Goal: Understand process/instructions: Learn how to perform a task or action

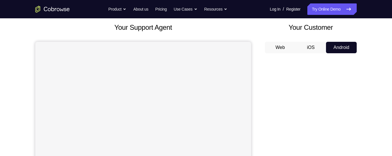
scroll to position [31, 0]
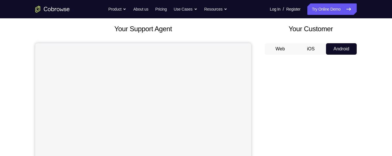
click at [311, 47] on button "iOS" at bounding box center [310, 48] width 31 height 11
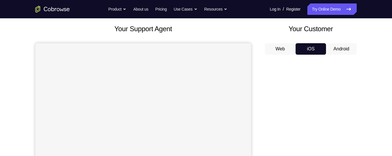
click at [349, 60] on div at bounding box center [311, 147] width 92 height 176
click at [349, 48] on button "Android" at bounding box center [341, 48] width 31 height 11
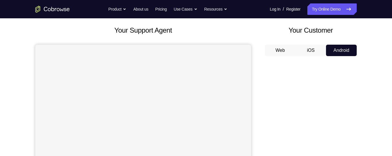
scroll to position [30, 0]
click at [309, 49] on button "iOS" at bounding box center [310, 50] width 31 height 11
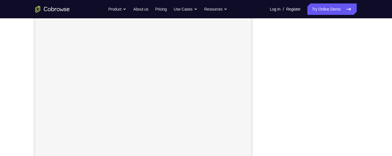
scroll to position [66, 0]
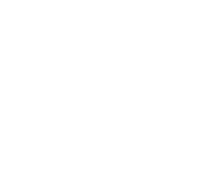
click at [23, 92] on div at bounding box center [108, 96] width 216 height 192
